Goal: Information Seeking & Learning: Compare options

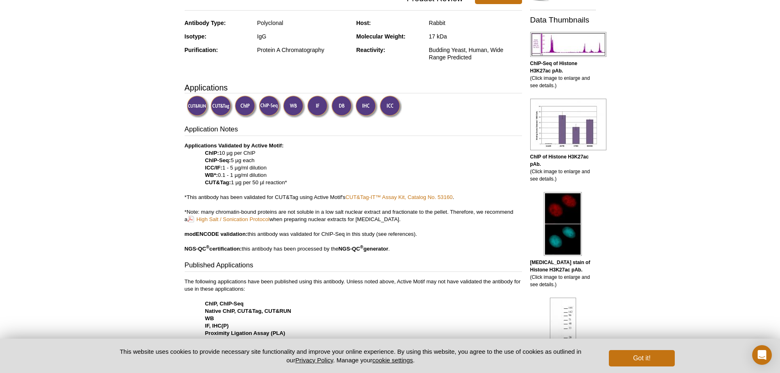
scroll to position [274, 0]
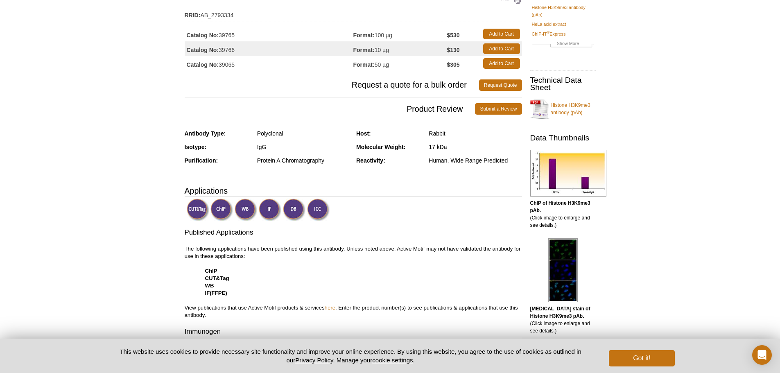
scroll to position [70, 0]
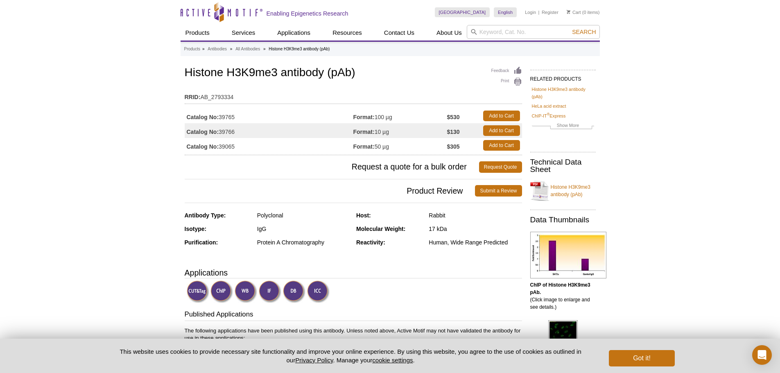
click at [236, 116] on td "Catalog No: 39765" at bounding box center [269, 116] width 169 height 15
click at [231, 149] on td "Catalog No: 39065" at bounding box center [269, 145] width 169 height 15
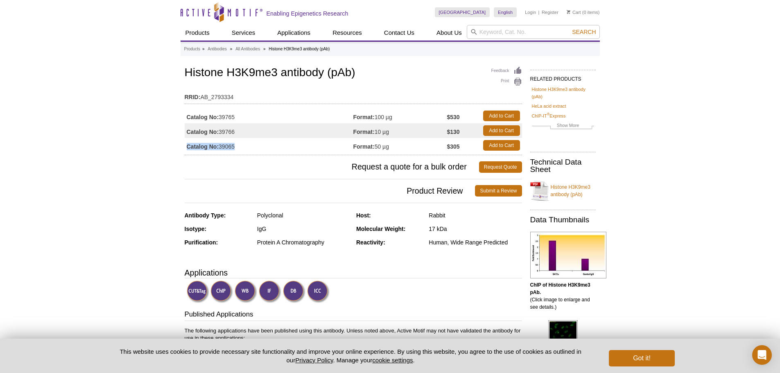
click at [231, 149] on td "Catalog No: 39065" at bounding box center [269, 145] width 169 height 15
